Goal: Task Accomplishment & Management: Use online tool/utility

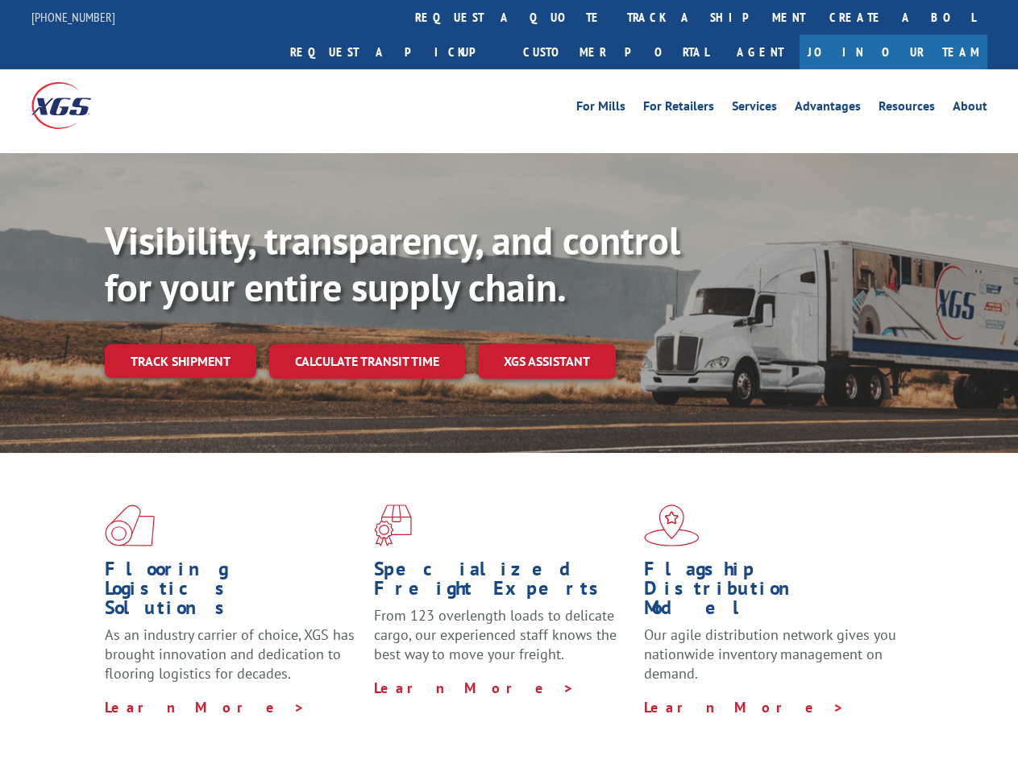
click at [508, 380] on div "Visibility, transparency, and control for your entire supply chain. Track shipm…" at bounding box center [561, 330] width 913 height 225
click at [615, 17] on link "track a shipment" at bounding box center [716, 17] width 202 height 35
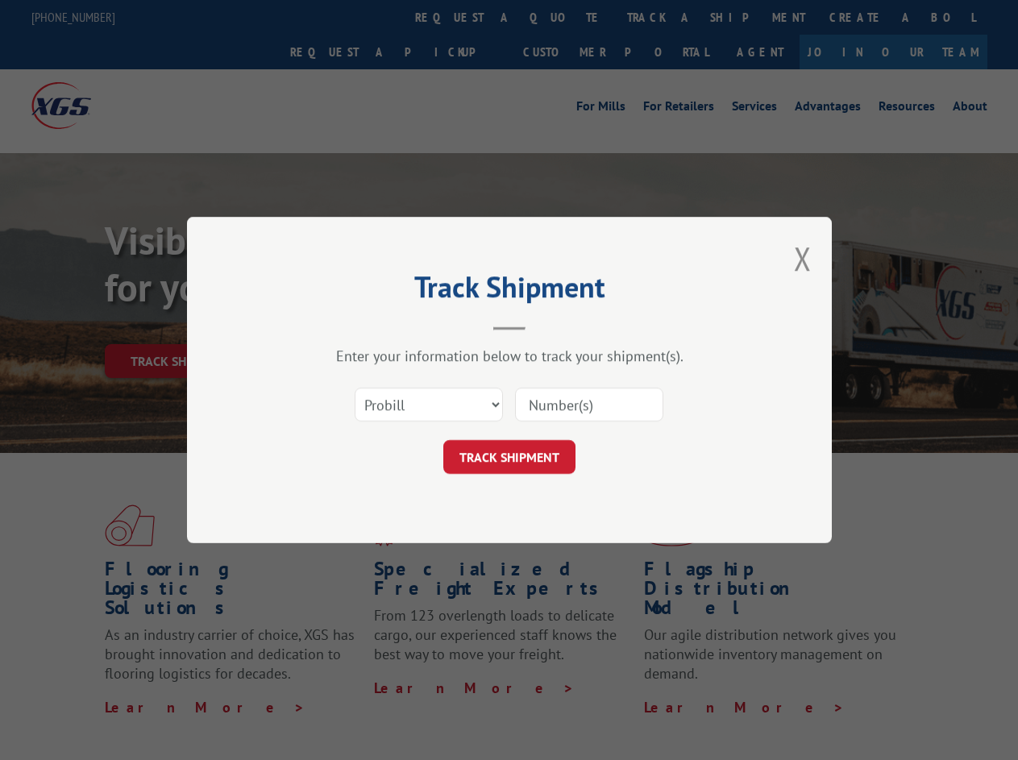
click at [562, 17] on div "Track Shipment Enter your information below to track your shipment(s). Select c…" at bounding box center [509, 380] width 1018 height 760
click at [663, 17] on div "Track Shipment Enter your information below to track your shipment(s). Select c…" at bounding box center [509, 380] width 1018 height 760
click at [180, 326] on div "Track Shipment Enter your information below to track your shipment(s). Select c…" at bounding box center [509, 380] width 1018 height 760
click at [366, 326] on header "Track Shipment" at bounding box center [510, 303] width 484 height 55
click at [547, 326] on header "Track Shipment" at bounding box center [510, 303] width 484 height 55
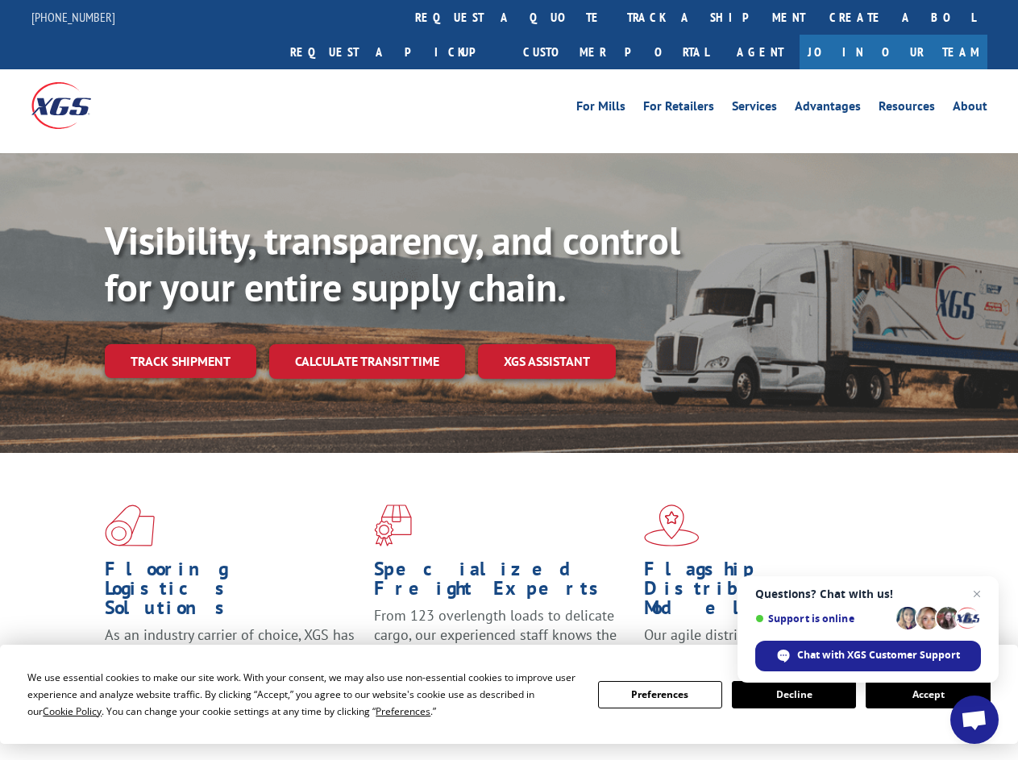
click at [508, 380] on div "Visibility, transparency, and control for your entire supply chain. Track shipm…" at bounding box center [561, 330] width 913 height 225
click at [56, 711] on span "Cookie Policy" at bounding box center [72, 711] width 59 height 14
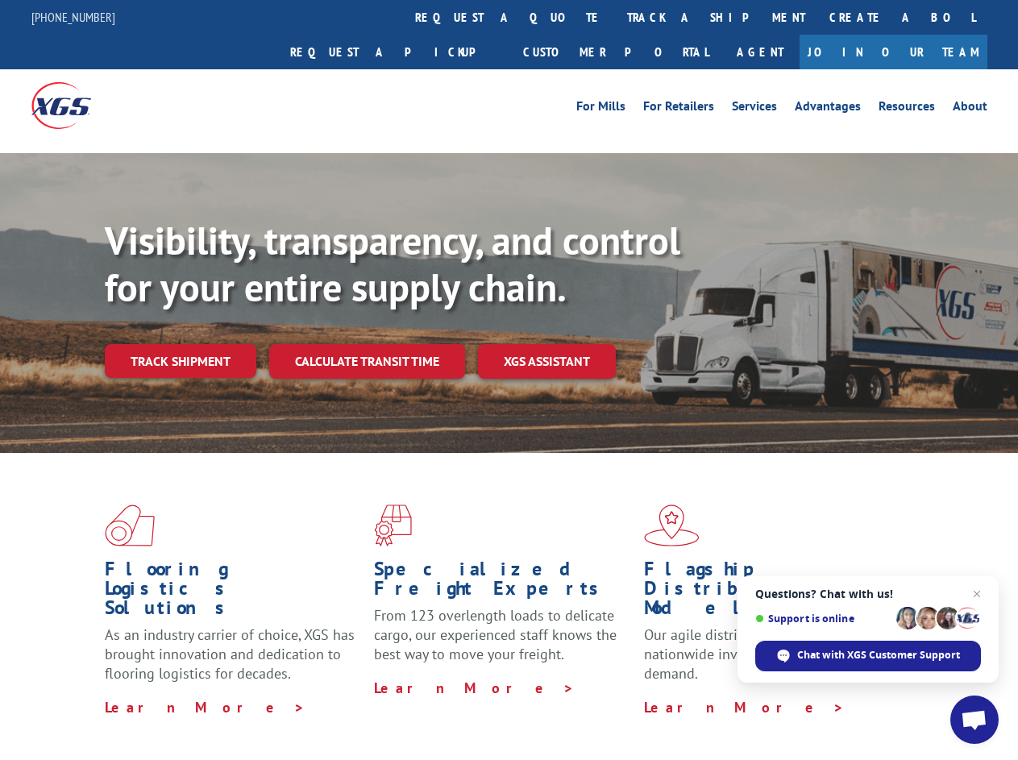
click at [388, 711] on div "Flooring Logistics Solutions As an industry carrier of choice, XGS has brought …" at bounding box center [509, 615] width 1018 height 324
click at [660, 695] on div "Flooring Logistics Solutions As an industry carrier of choice, XGS has brought …" at bounding box center [509, 610] width 1018 height 315
click at [794, 695] on div "Flooring Logistics Solutions As an industry carrier of choice, XGS has brought …" at bounding box center [509, 610] width 1018 height 315
click at [928, 695] on div "Flooring Logistics Solutions As an industry carrier of choice, XGS has brought …" at bounding box center [509, 610] width 1018 height 315
click at [508, 380] on div "Visibility, transparency, and control for your entire supply chain. Track shipm…" at bounding box center [561, 330] width 913 height 225
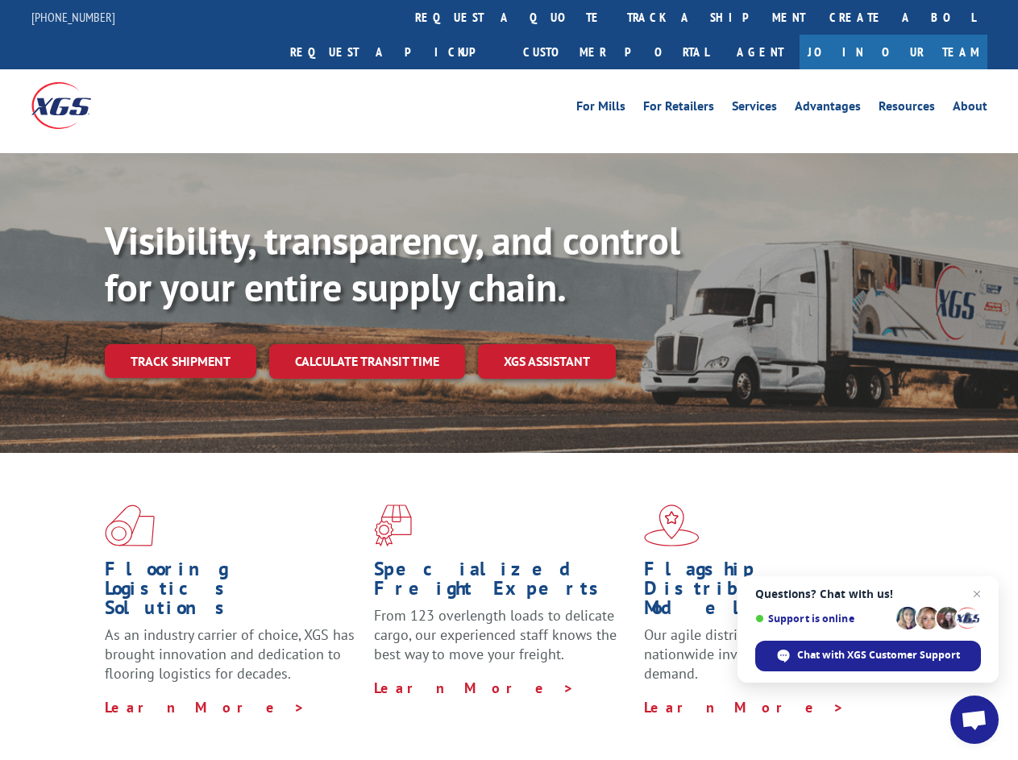
click at [615, 17] on link "track a shipment" at bounding box center [716, 17] width 202 height 35
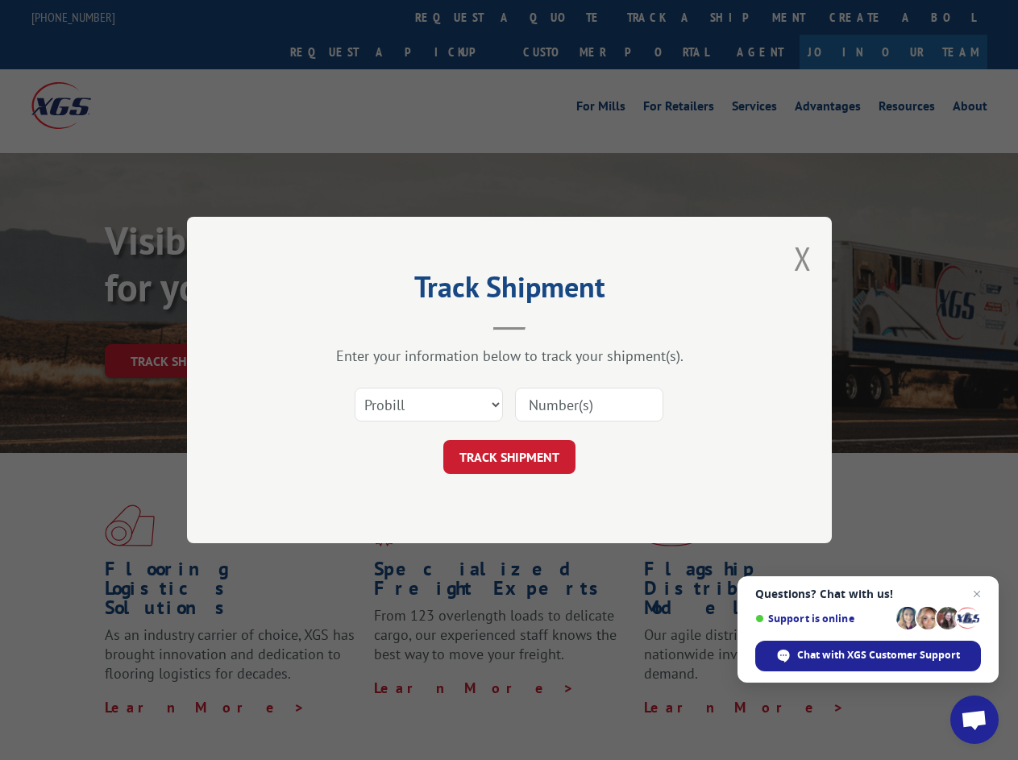
click at [562, 17] on div "Track Shipment Enter your information below to track your shipment(s). Select c…" at bounding box center [509, 380] width 1018 height 760
click at [663, 17] on div "Track Shipment Enter your information below to track your shipment(s). Select c…" at bounding box center [509, 380] width 1018 height 760
